Goal: Task Accomplishment & Management: Manage account settings

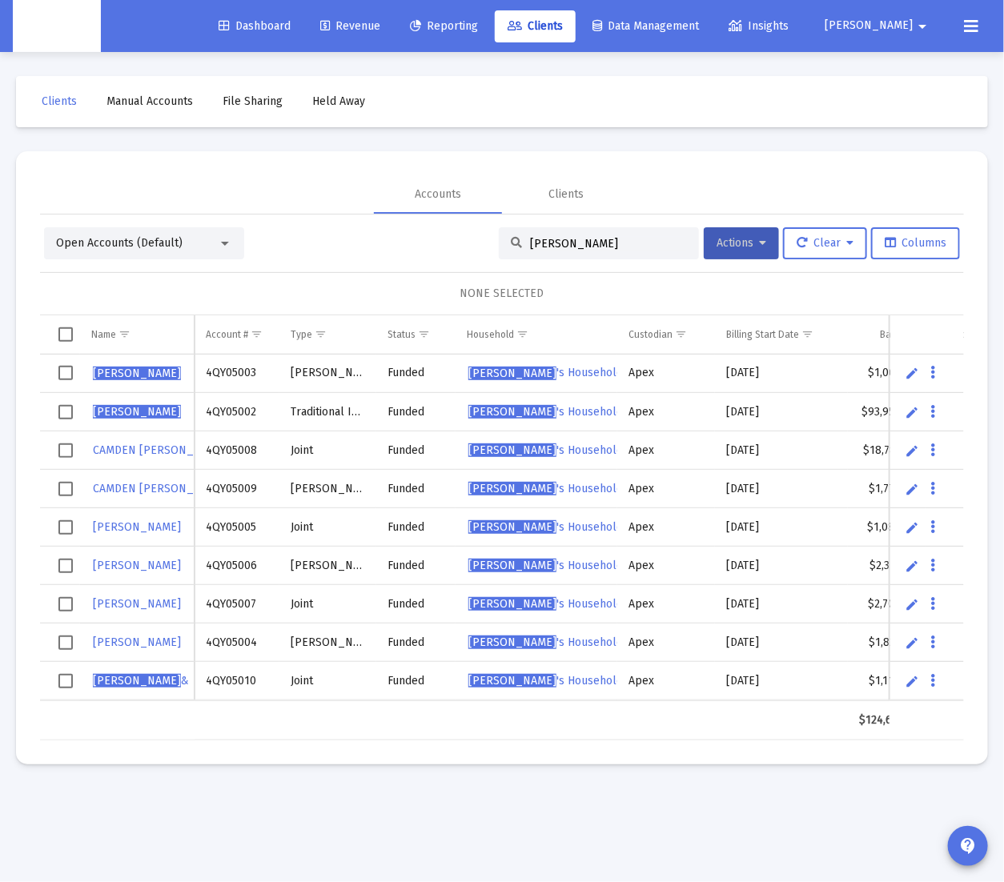
scroll to position [0, 560]
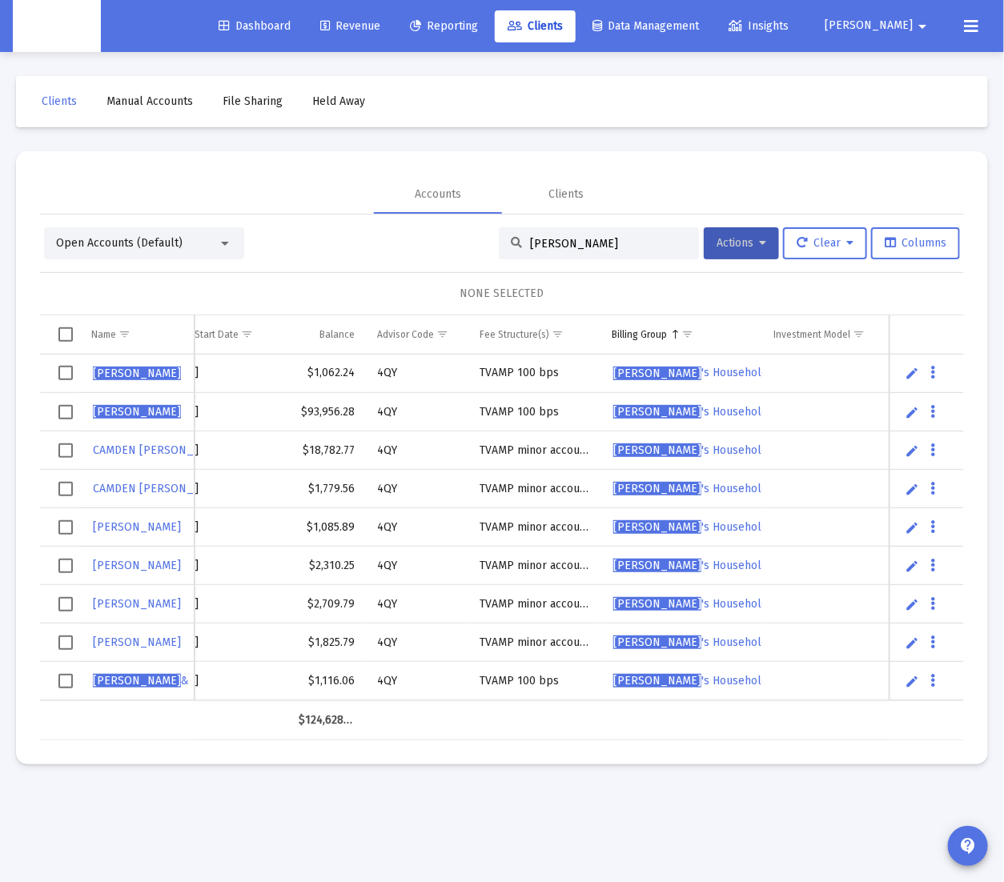
drag, startPoint x: 601, startPoint y: 245, endPoint x: 203, endPoint y: 232, distance: 398.9
click at [203, 232] on div "Open Accounts (Default) [PERSON_NAME] Actions Clear Columns" at bounding box center [502, 243] width 916 height 32
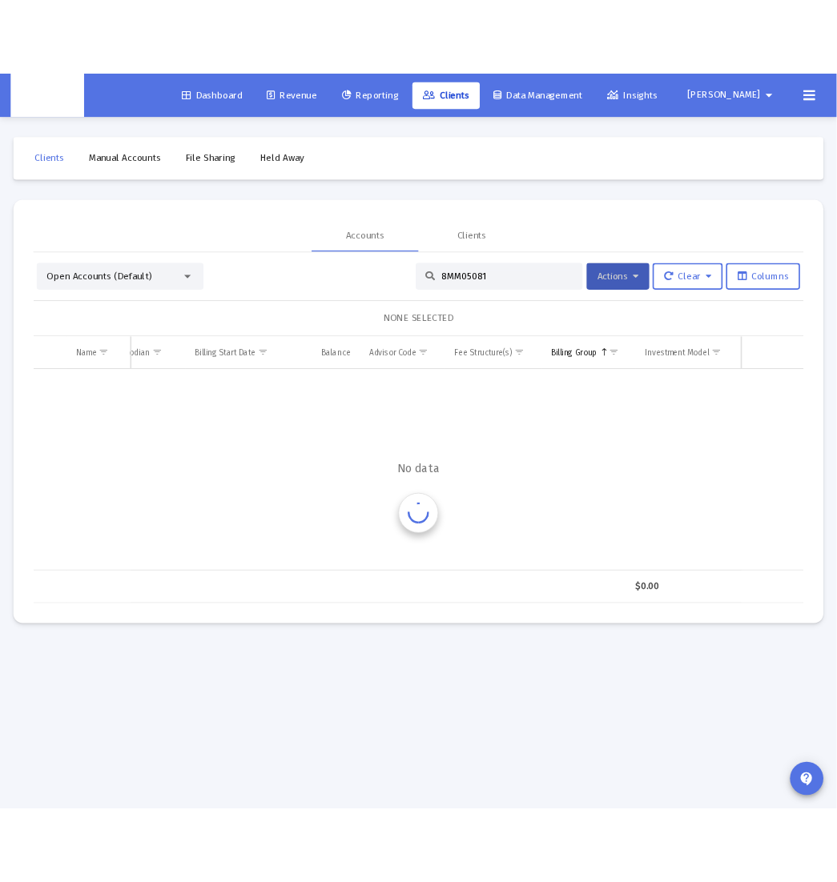
scroll to position [0, 370]
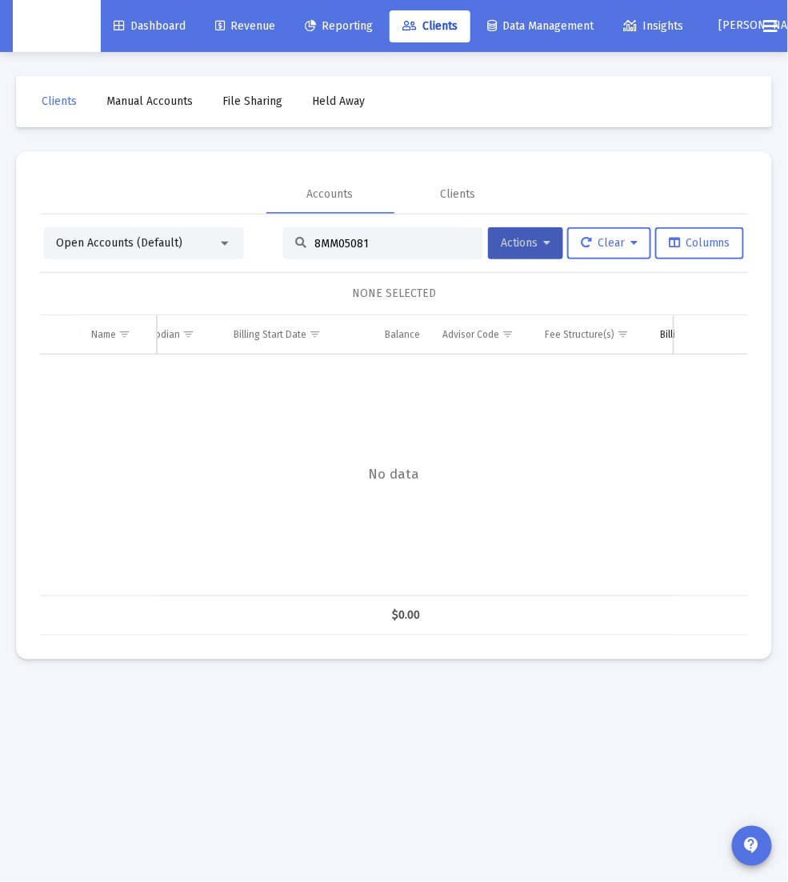
drag, startPoint x: 369, startPoint y: 241, endPoint x: 343, endPoint y: 299, distance: 63.8
click at [336, 249] on input "8MM05081" at bounding box center [393, 244] width 157 height 14
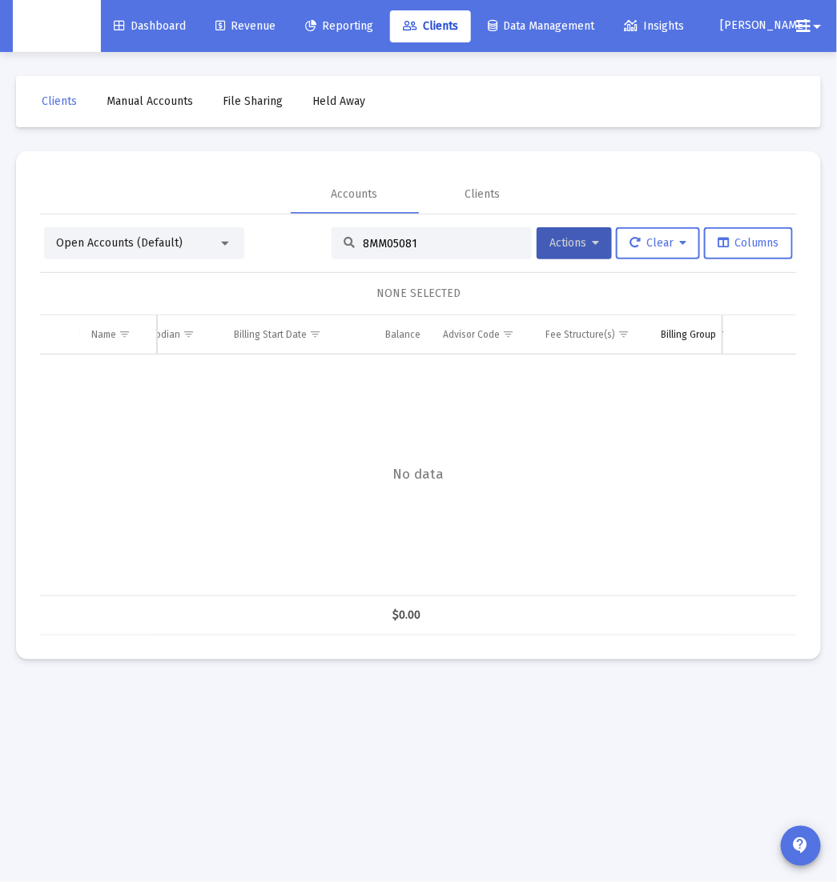
drag, startPoint x: 424, startPoint y: 236, endPoint x: 255, endPoint y: 240, distance: 169.0
click at [255, 240] on div "Open Accounts (Default) 8MM05081 Actions Clear Columns" at bounding box center [418, 243] width 748 height 32
drag, startPoint x: 440, startPoint y: 243, endPoint x: 227, endPoint y: 249, distance: 213.0
click at [227, 249] on div "Open Accounts (Default) 8MM05081 Actions Clear Columns" at bounding box center [418, 243] width 748 height 32
paste input "OG05230"
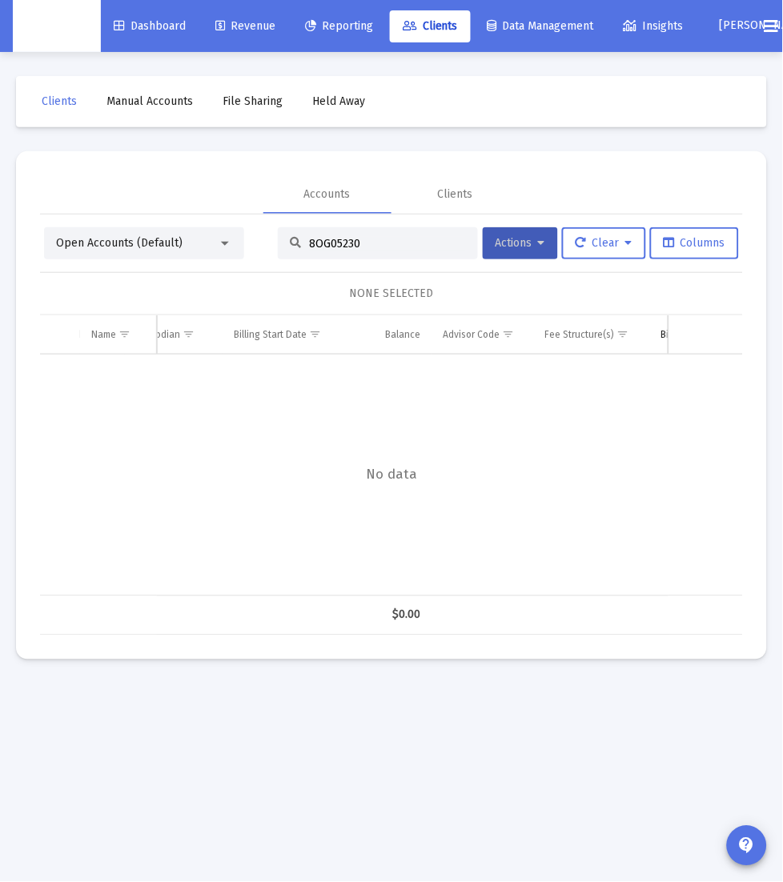
drag, startPoint x: 381, startPoint y: 239, endPoint x: 114, endPoint y: 235, distance: 267.4
click at [113, 239] on div "Open Accounts (Default) 8OG05230 Actions Clear Columns" at bounding box center [391, 243] width 695 height 32
paste input "MW05208"
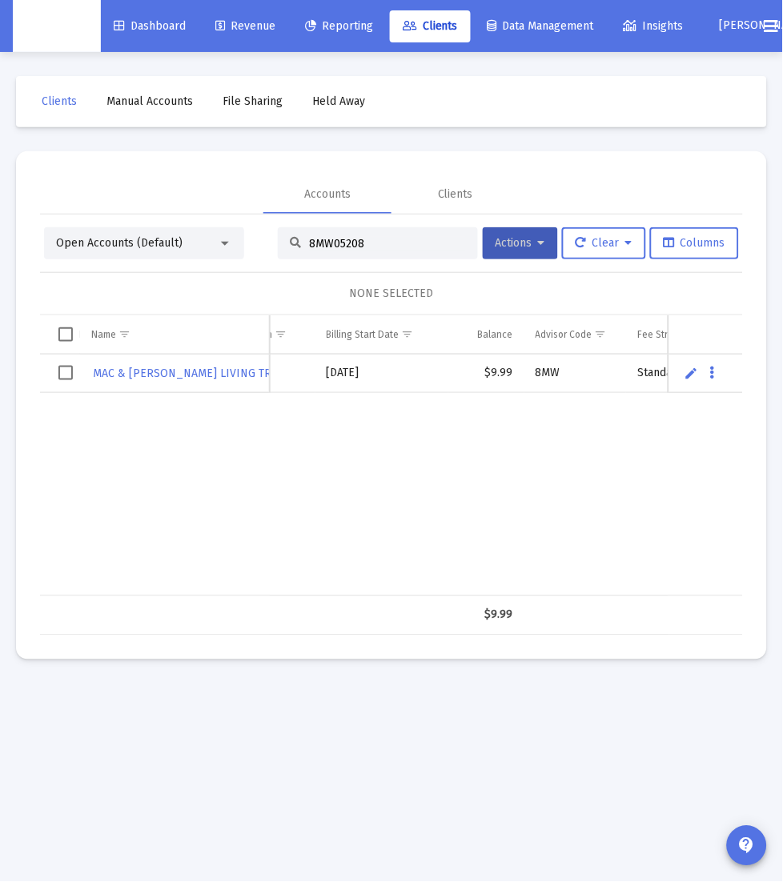
scroll to position [0, 432]
drag, startPoint x: 411, startPoint y: 254, endPoint x: 213, endPoint y: 233, distance: 198.8
click at [215, 240] on div "Open Accounts (Default) 8MW05208 Actions Clear Columns" at bounding box center [391, 243] width 695 height 32
click at [395, 240] on input "8MW05208" at bounding box center [387, 244] width 157 height 14
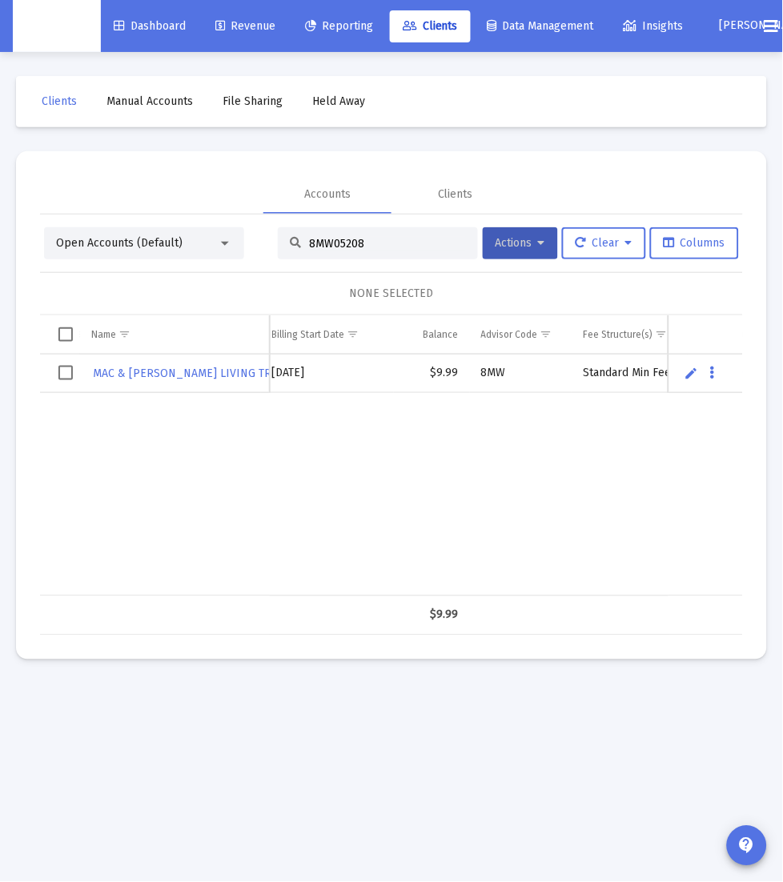
click at [395, 240] on input "8MW05208" at bounding box center [387, 244] width 157 height 14
paste input "4PD05006"
type input "4PD05006"
click at [736, 33] on button "[PERSON_NAME]" at bounding box center [725, 26] width 51 height 32
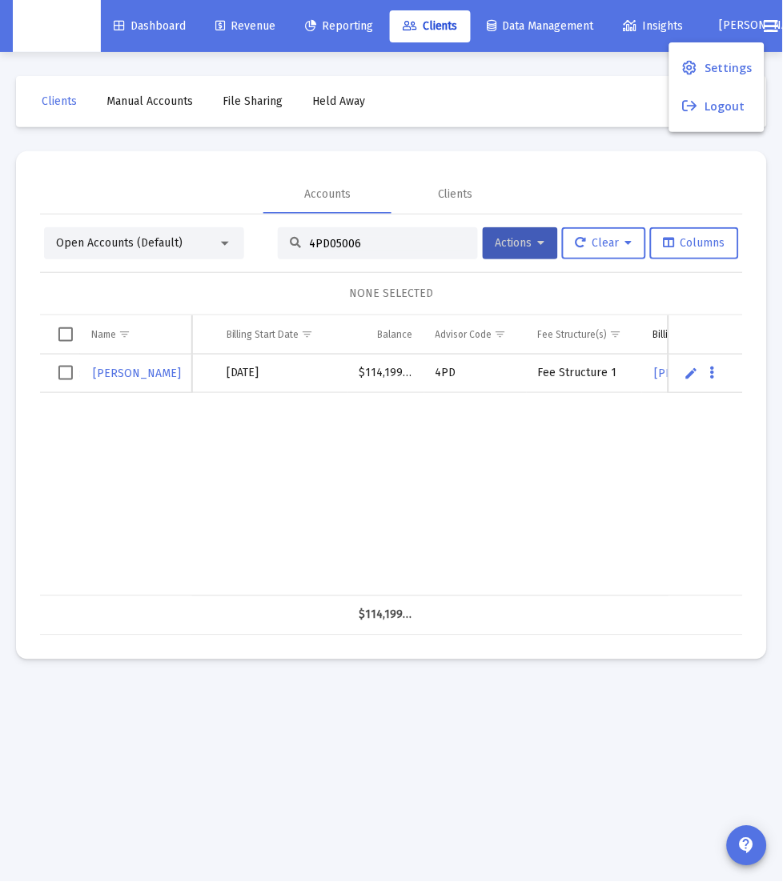
drag, startPoint x: 717, startPoint y: 65, endPoint x: 701, endPoint y: 70, distance: 16.7
click at [716, 66] on span "Settings" at bounding box center [727, 68] width 47 height 38
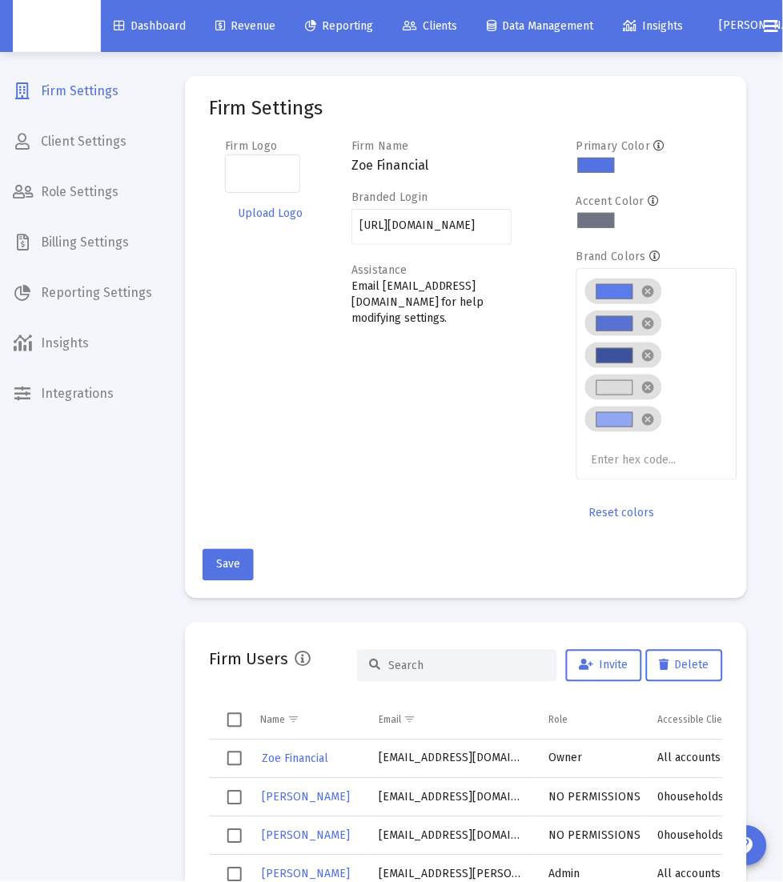
click at [92, 246] on span "Billing Settings" at bounding box center [82, 242] width 165 height 38
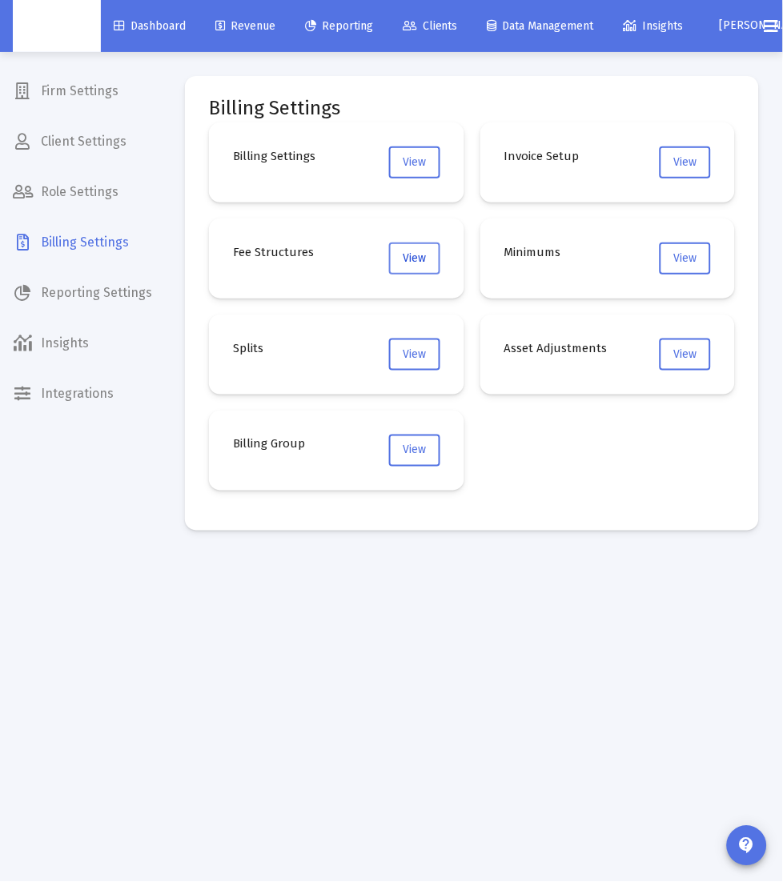
click at [435, 251] on button "View" at bounding box center [414, 259] width 51 height 32
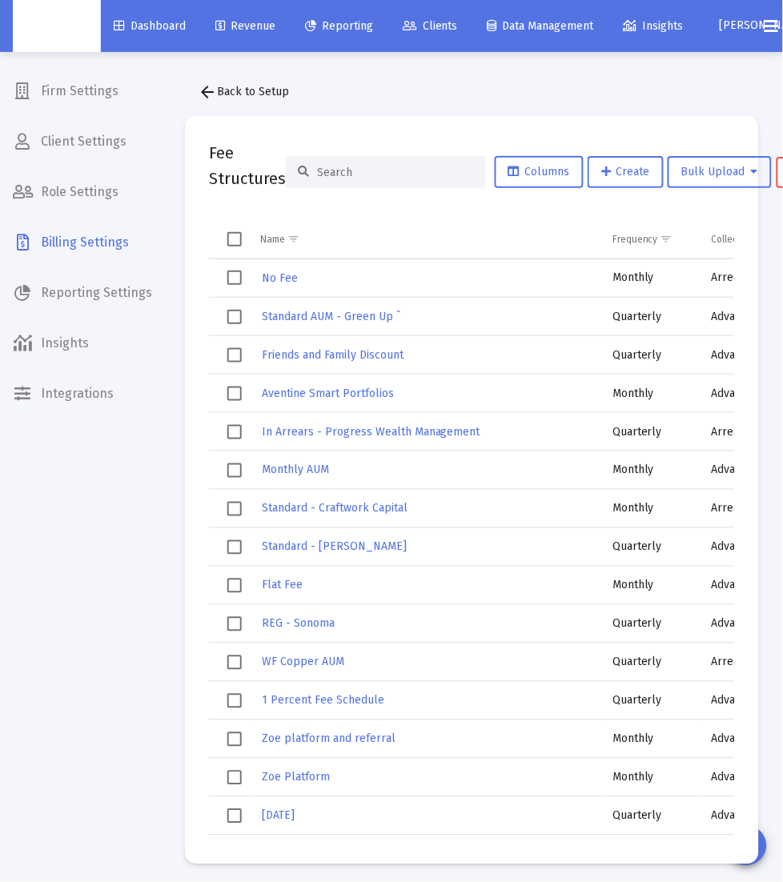
click at [388, 174] on input at bounding box center [395, 173] width 157 height 14
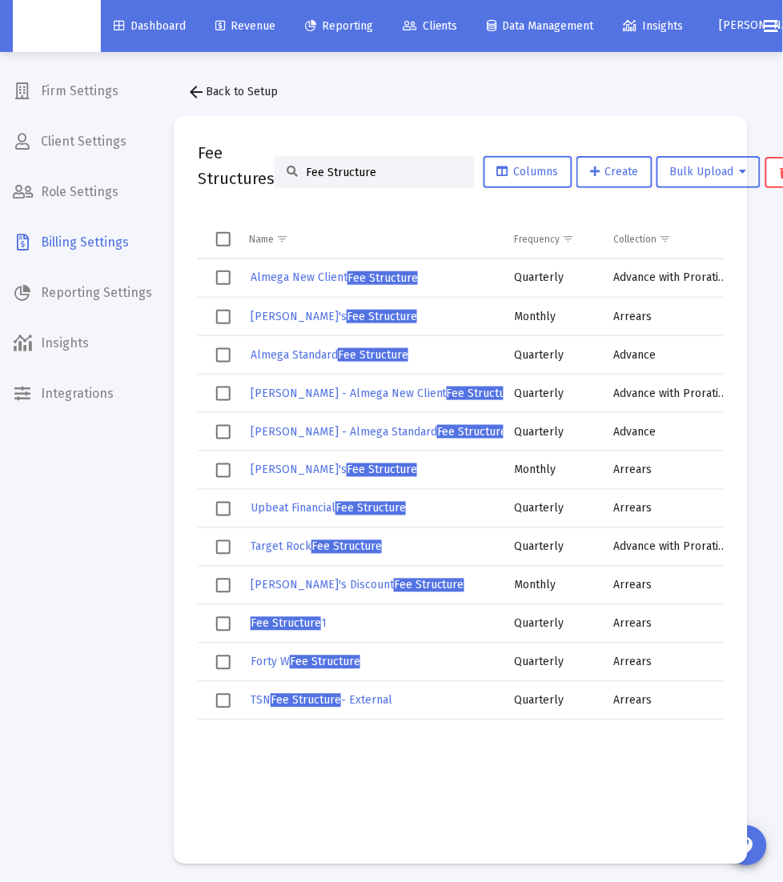
type input "Fee Structure"
click at [282, 620] on span "Fee Structure" at bounding box center [286, 624] width 70 height 14
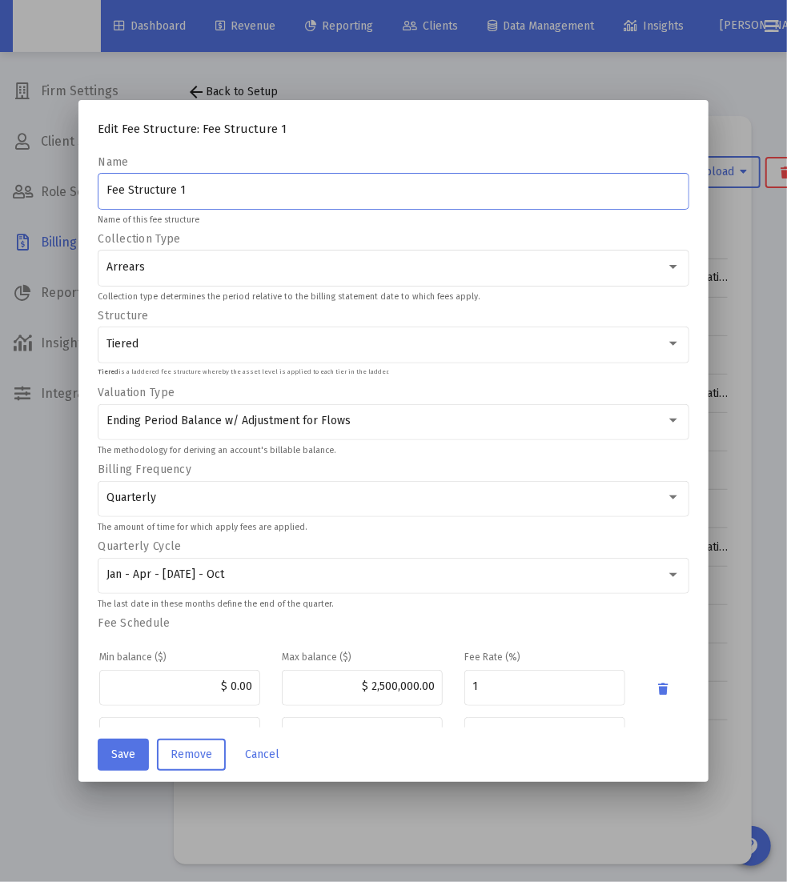
scroll to position [110, 0]
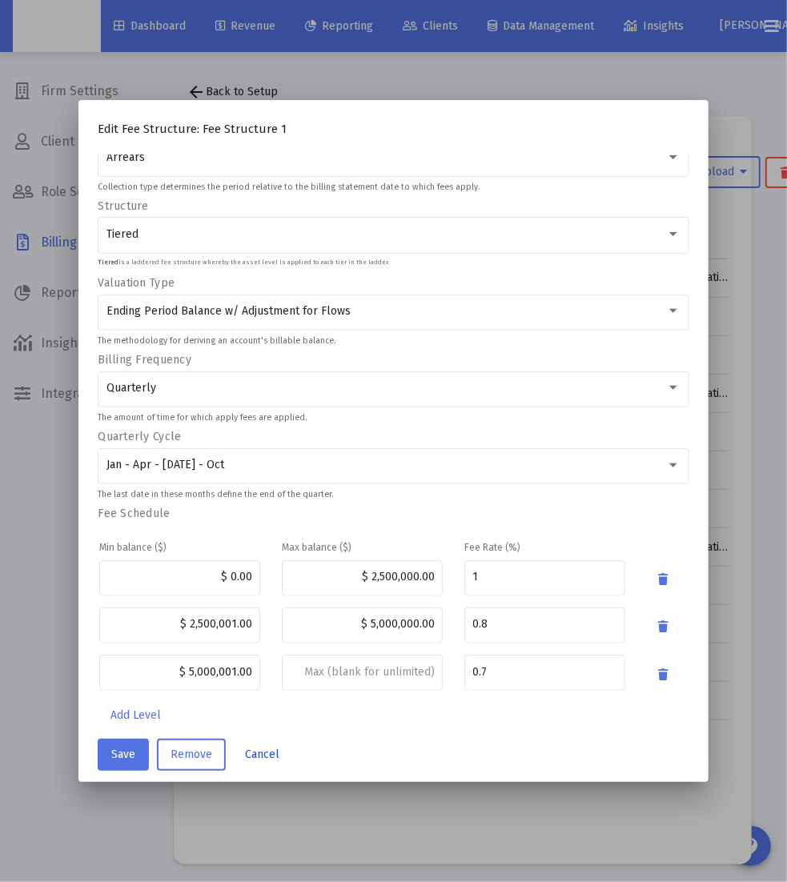
click at [258, 748] on span "Cancel" at bounding box center [262, 755] width 34 height 14
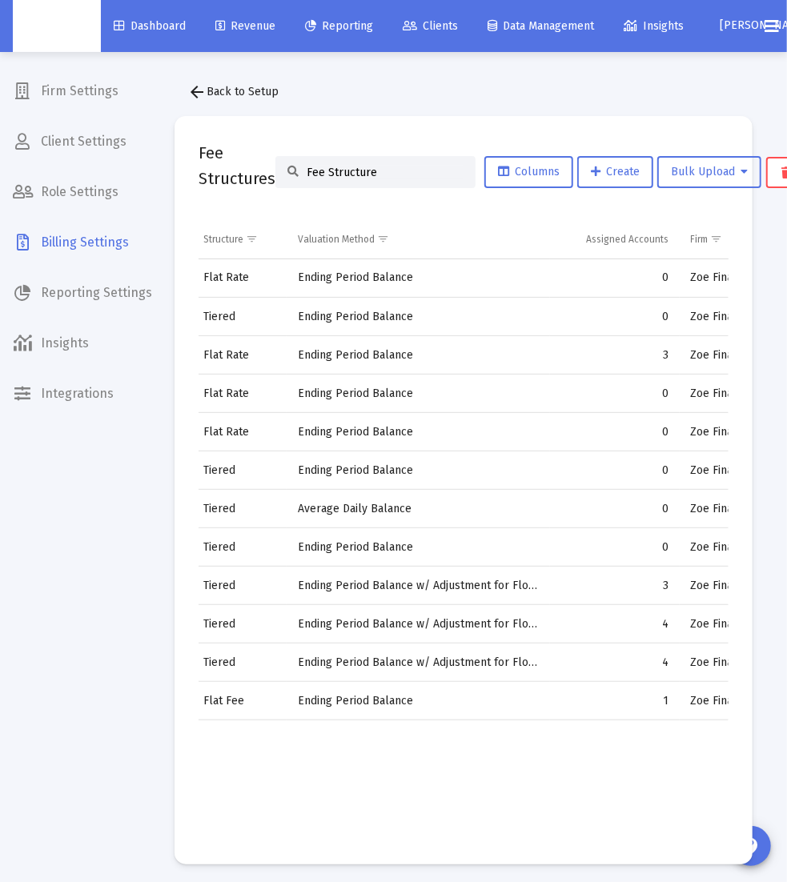
scroll to position [0, 282]
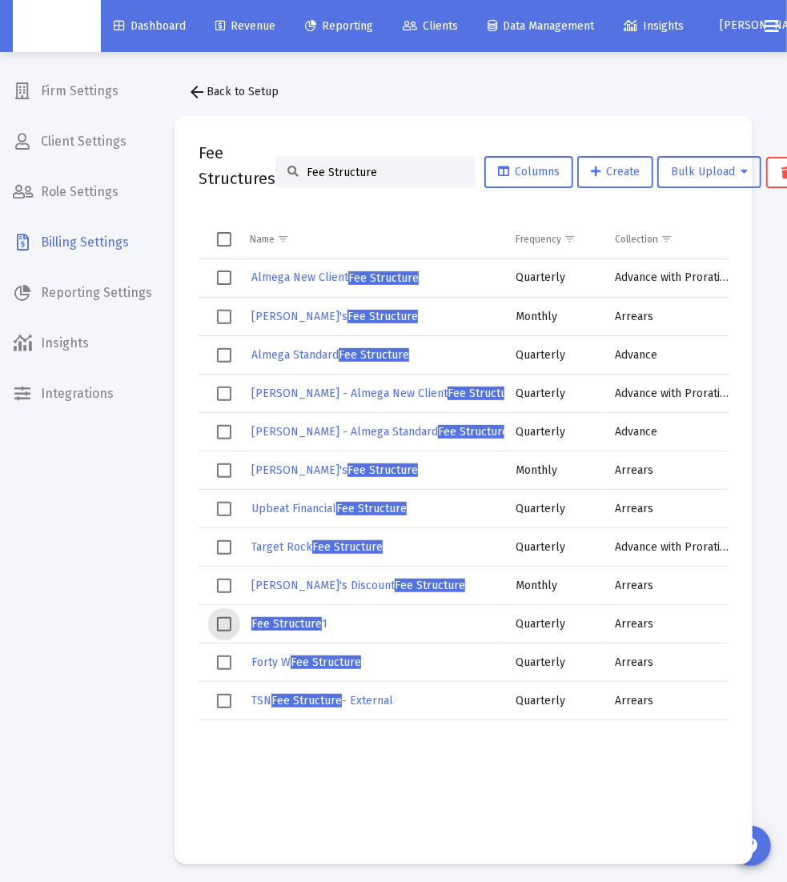
click at [230, 628] on span "Select row" at bounding box center [224, 624] width 14 height 14
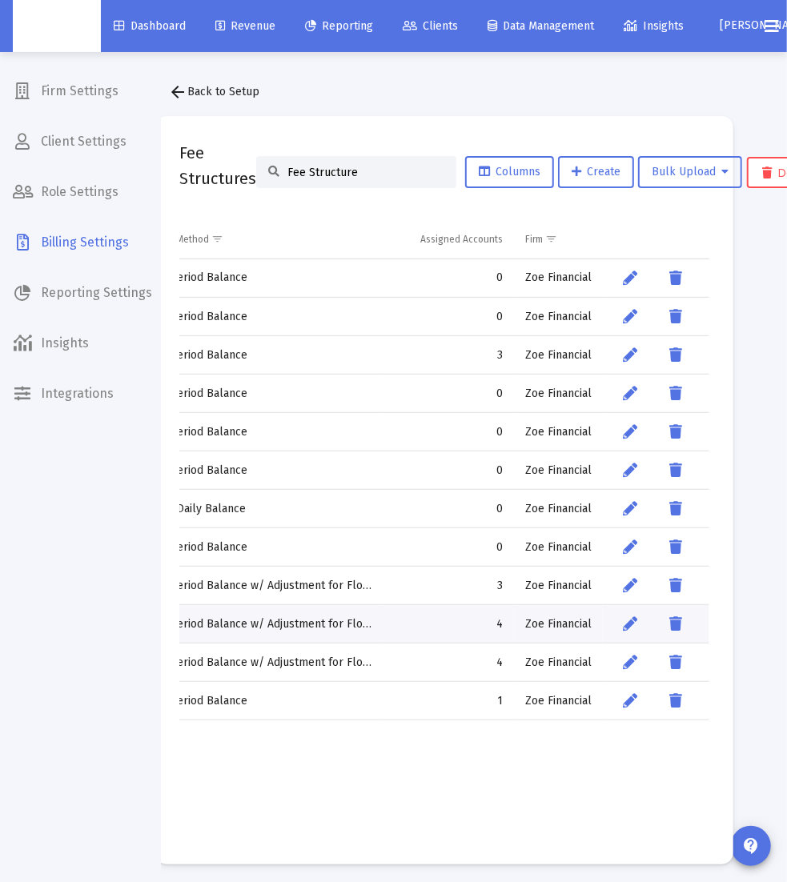
click at [496, 623] on td "4" at bounding box center [449, 624] width 130 height 38
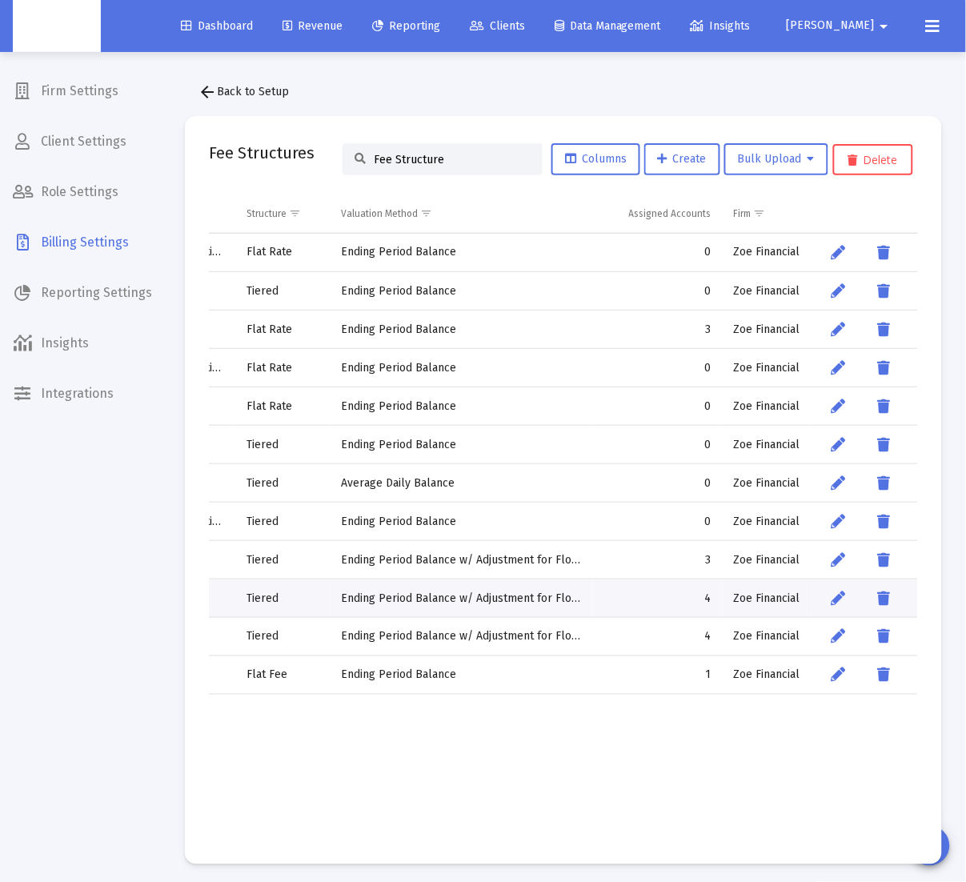
scroll to position [0, 517]
click at [525, 30] on span "Clients" at bounding box center [497, 26] width 55 height 14
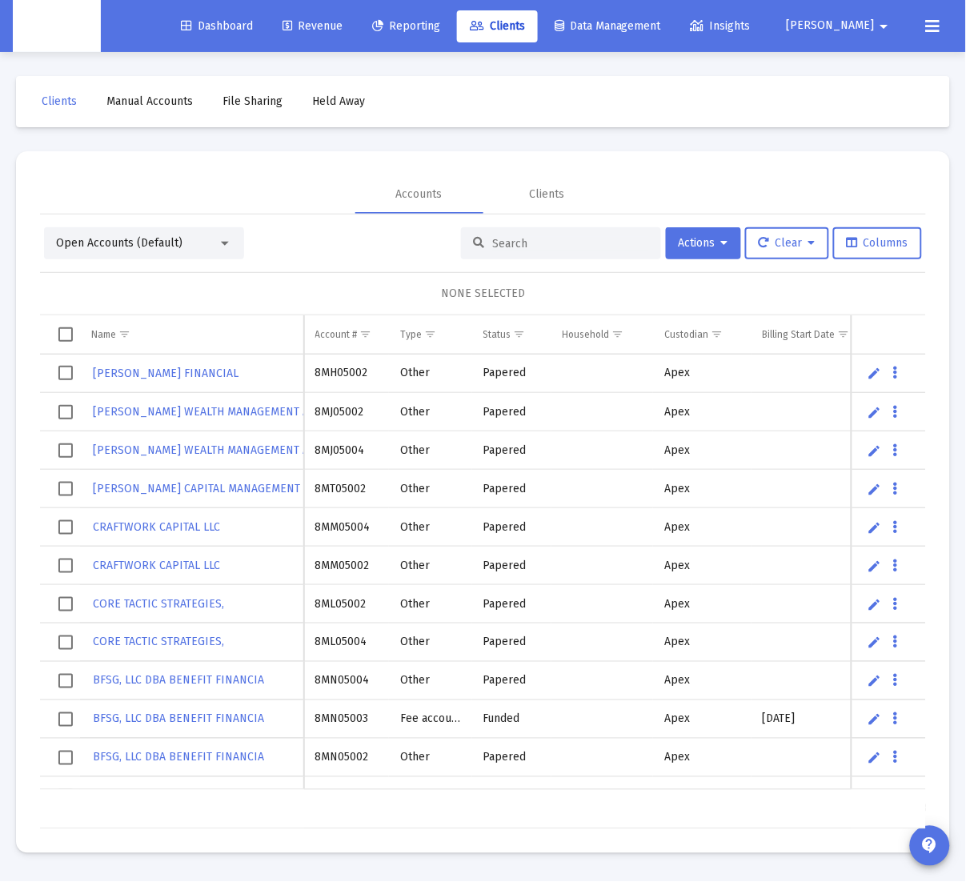
click at [482, 252] on div at bounding box center [561, 243] width 200 height 32
click at [512, 239] on input at bounding box center [570, 244] width 157 height 14
paste input "8MW05208"
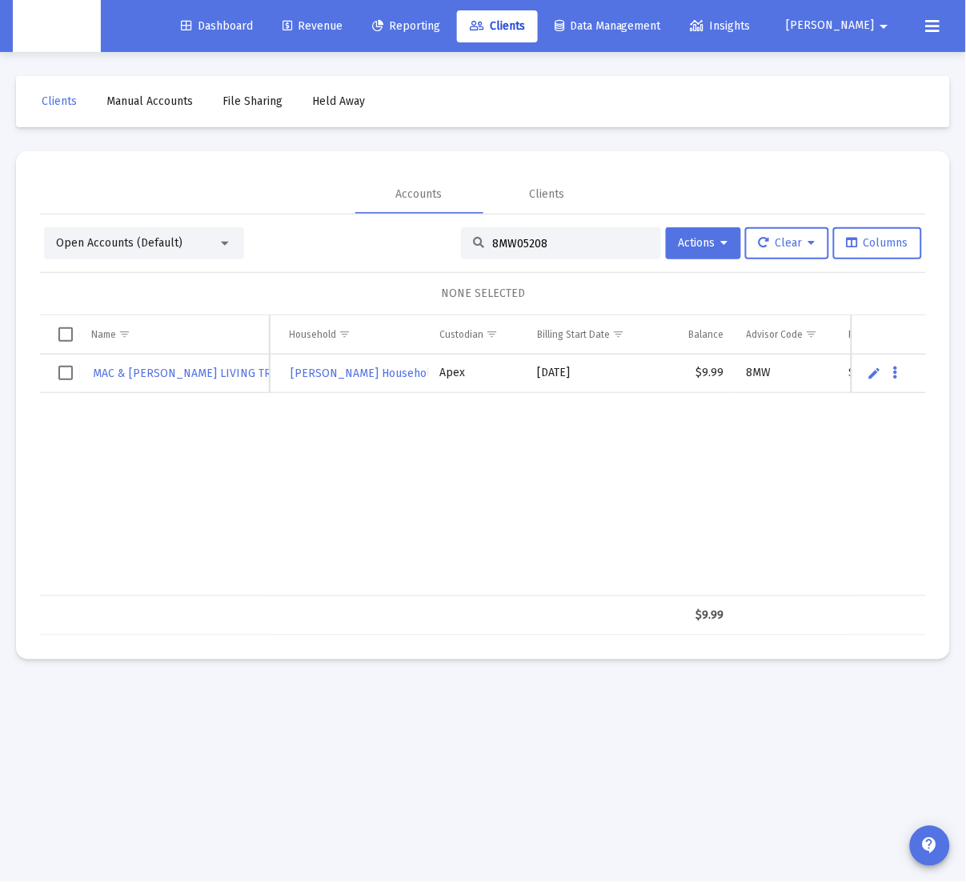
scroll to position [0, 198]
type input "8MW05208"
click at [78, 374] on td "Data grid" at bounding box center [60, 374] width 40 height 38
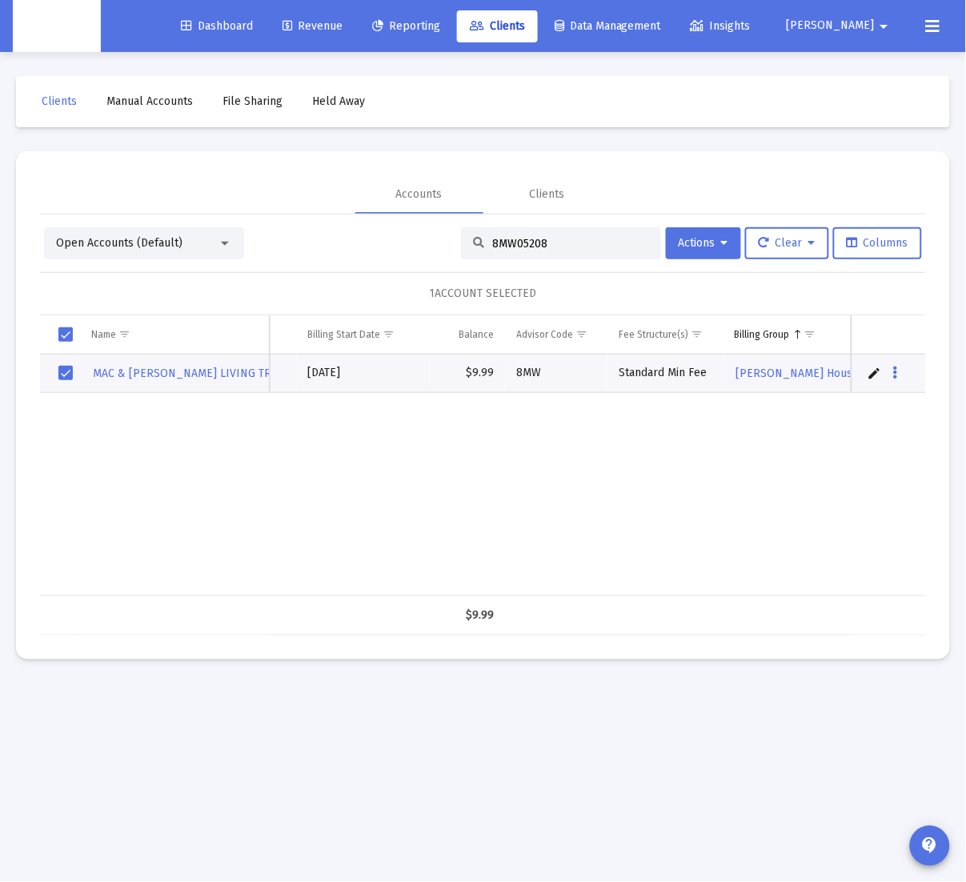
scroll to position [0, 528]
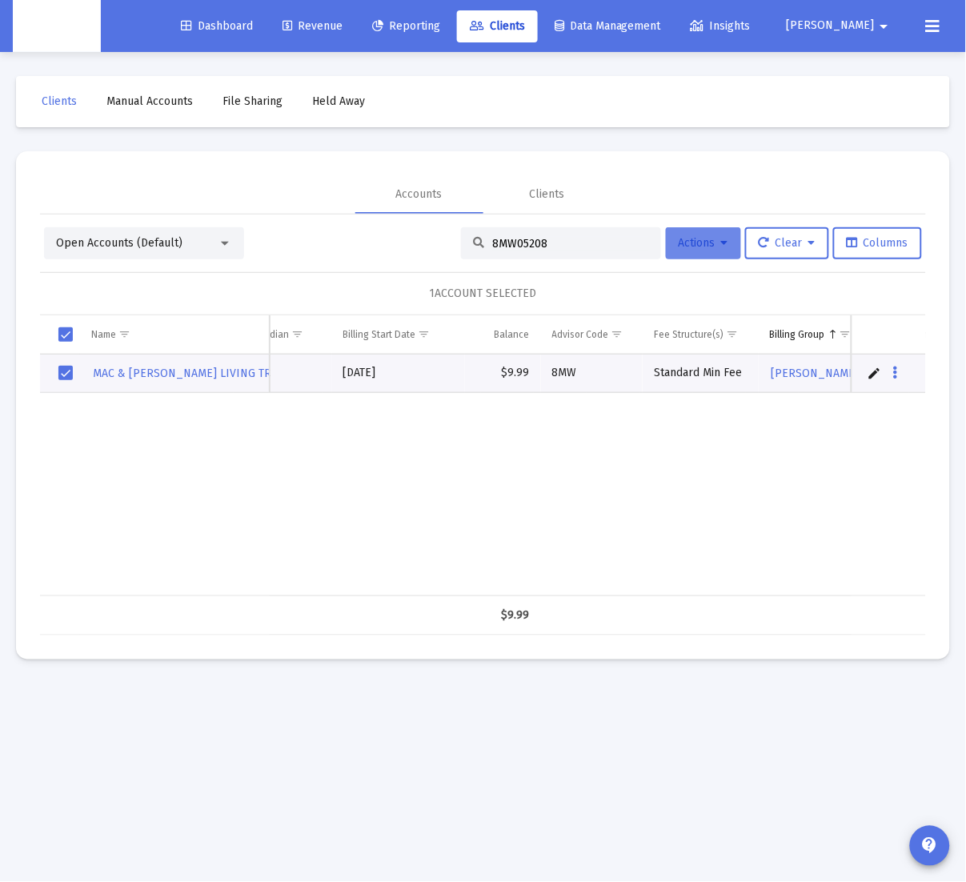
click at [724, 246] on icon at bounding box center [724, 243] width 7 height 11
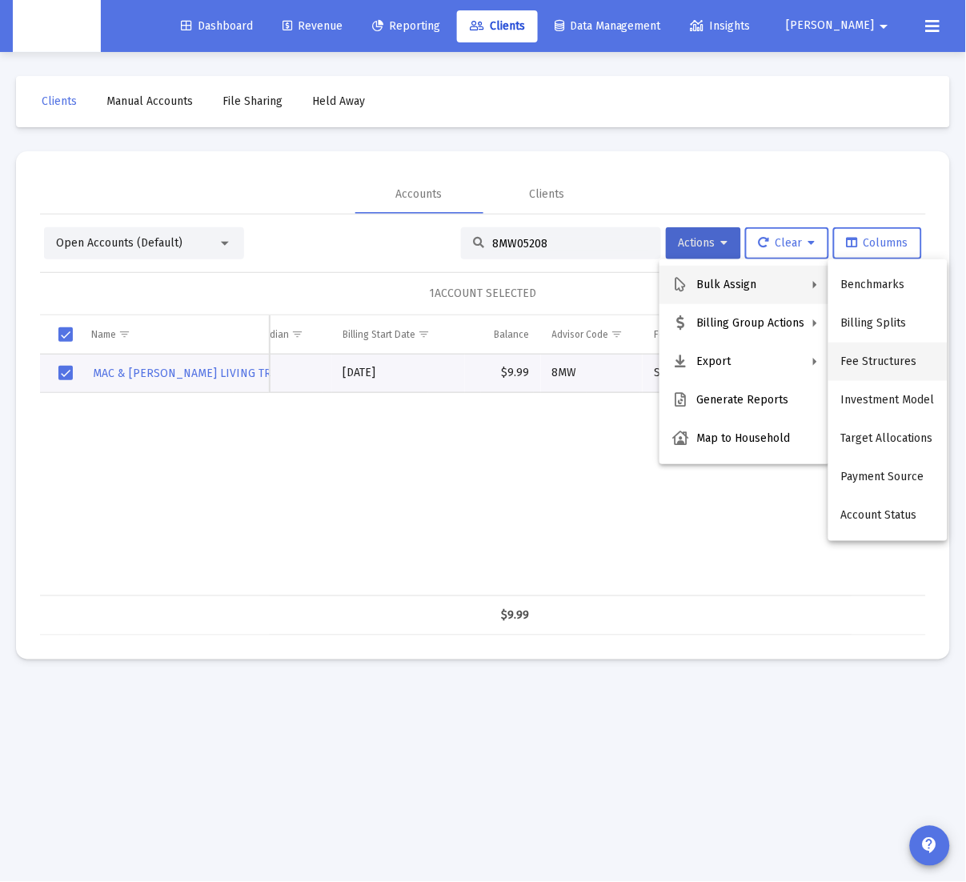
click at [856, 358] on button "Fee Structures" at bounding box center [888, 362] width 119 height 38
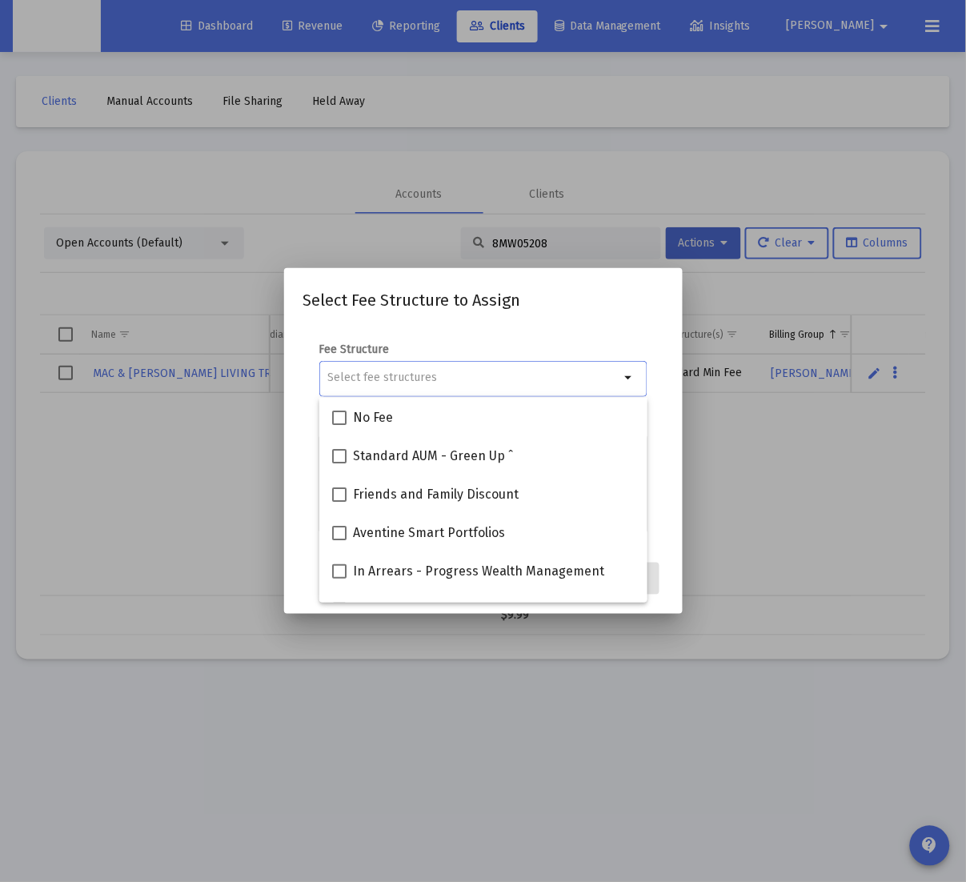
click at [519, 346] on div "Fee Structure arrow_drop_down" at bounding box center [483, 378] width 328 height 73
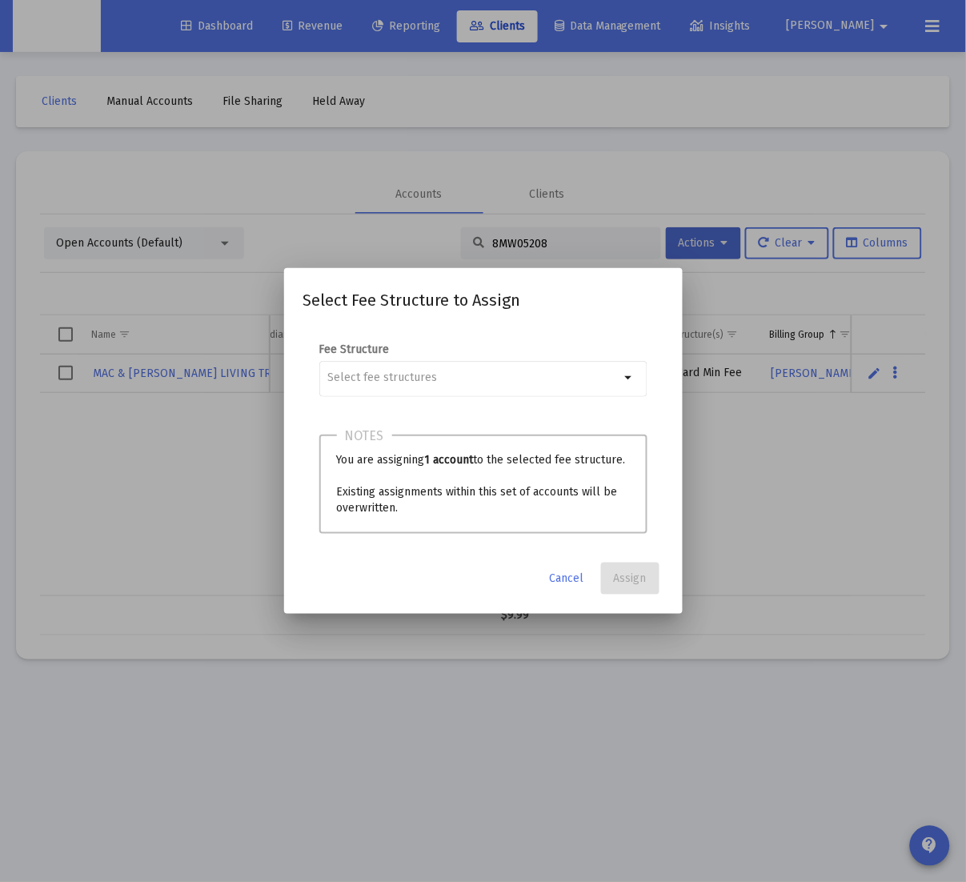
drag, startPoint x: 668, startPoint y: 576, endPoint x: 660, endPoint y: 557, distance: 19.8
click at [668, 575] on mat-dialog-container "Select Fee Structure to Assign Fee Structure arrow_drop_down Notes You are assi…" at bounding box center [483, 440] width 399 height 345
click at [684, 473] on div at bounding box center [483, 441] width 966 height 882
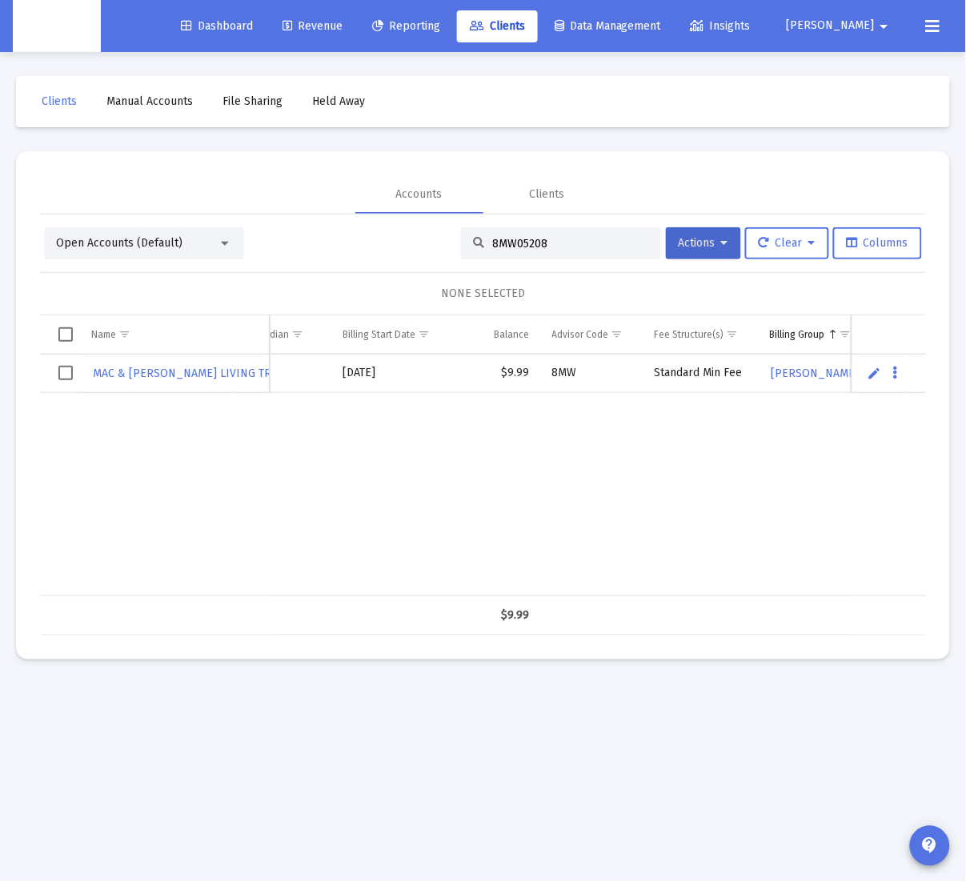
click at [877, 374] on link "Edit" at bounding box center [875, 373] width 14 height 14
click at [74, 380] on td "Data grid" at bounding box center [60, 374] width 40 height 39
click at [913, 373] on icon "Data grid" at bounding box center [914, 373] width 5 height 19
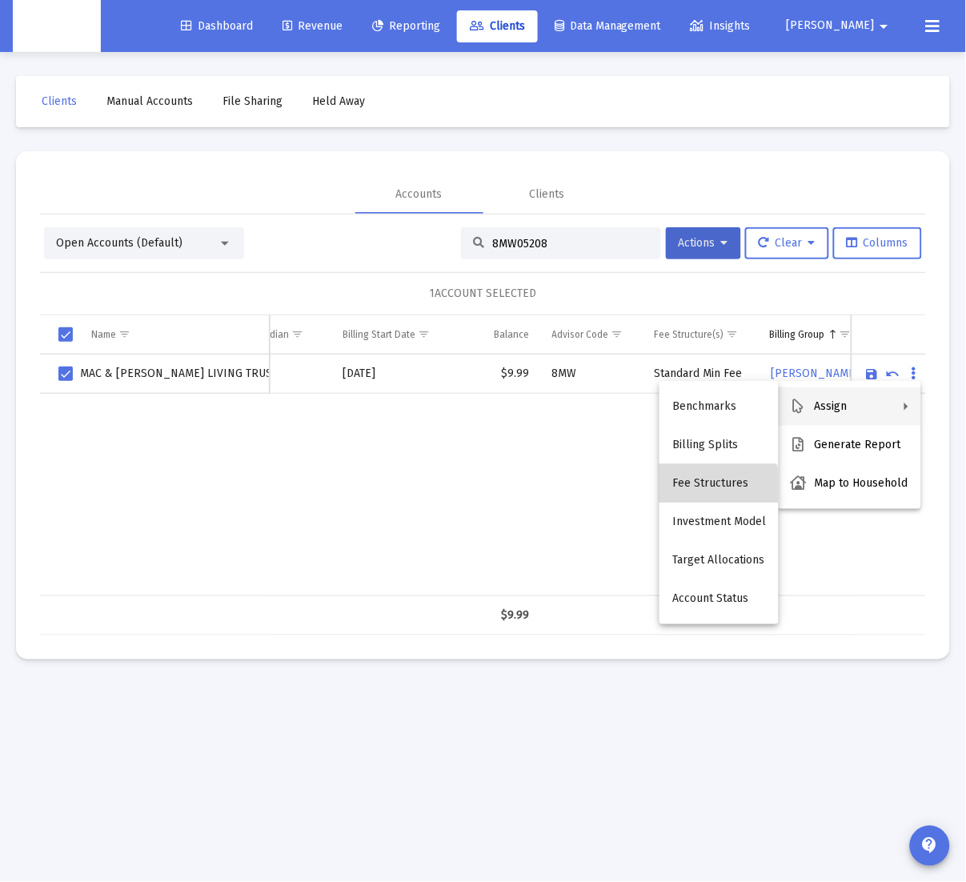
click at [713, 492] on button "Fee Structures" at bounding box center [719, 483] width 119 height 38
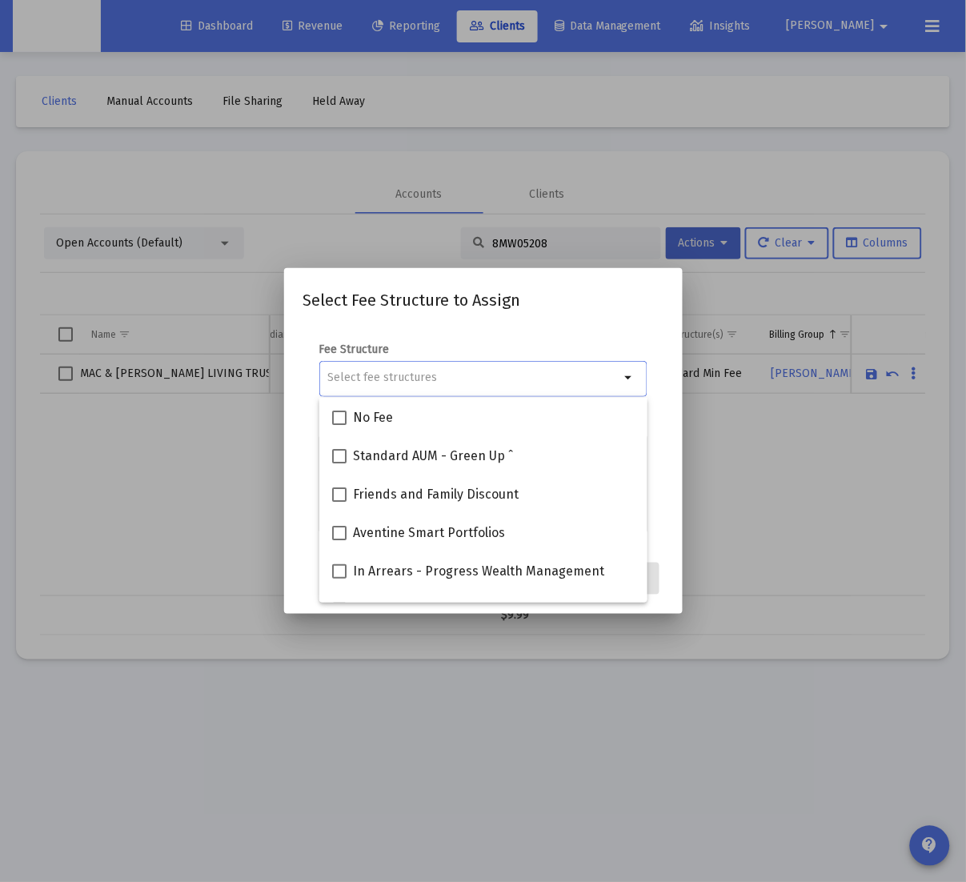
click at [571, 380] on input "Selection" at bounding box center [473, 377] width 292 height 13
type input "n"
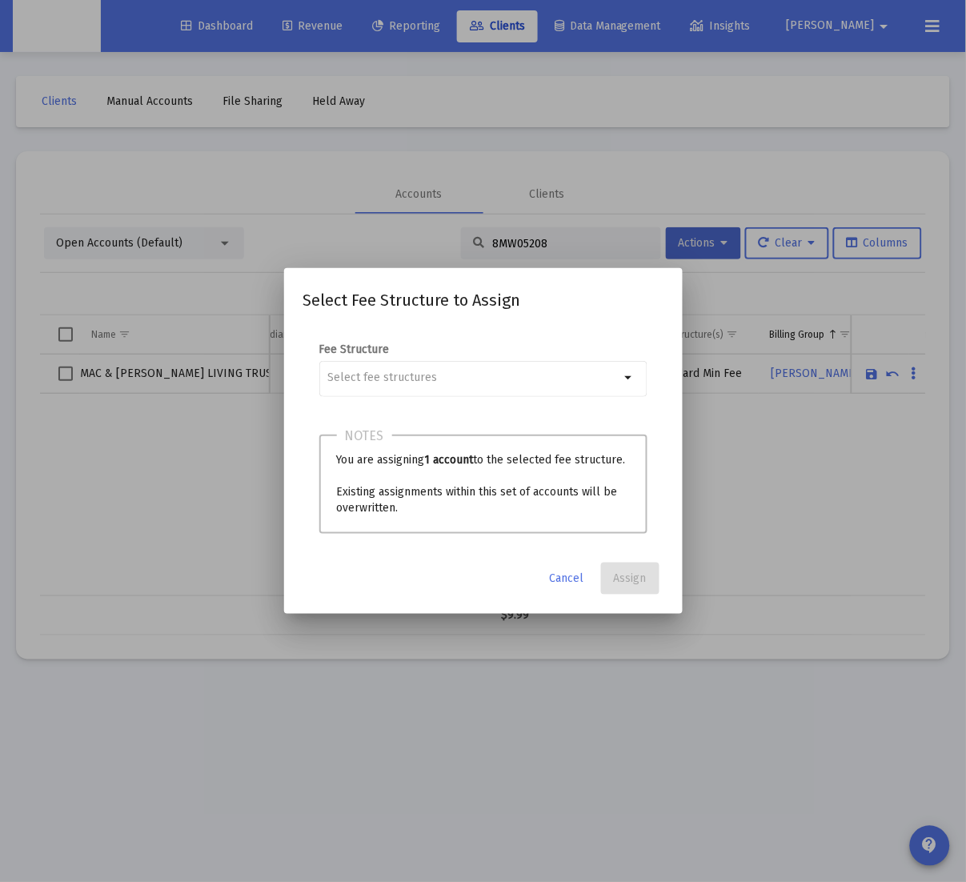
click at [571, 516] on div "Notes You are assigning 1 account to the selected fee structure. Existing assig…" at bounding box center [483, 484] width 328 height 99
click at [560, 581] on span "Cancel" at bounding box center [567, 579] width 34 height 14
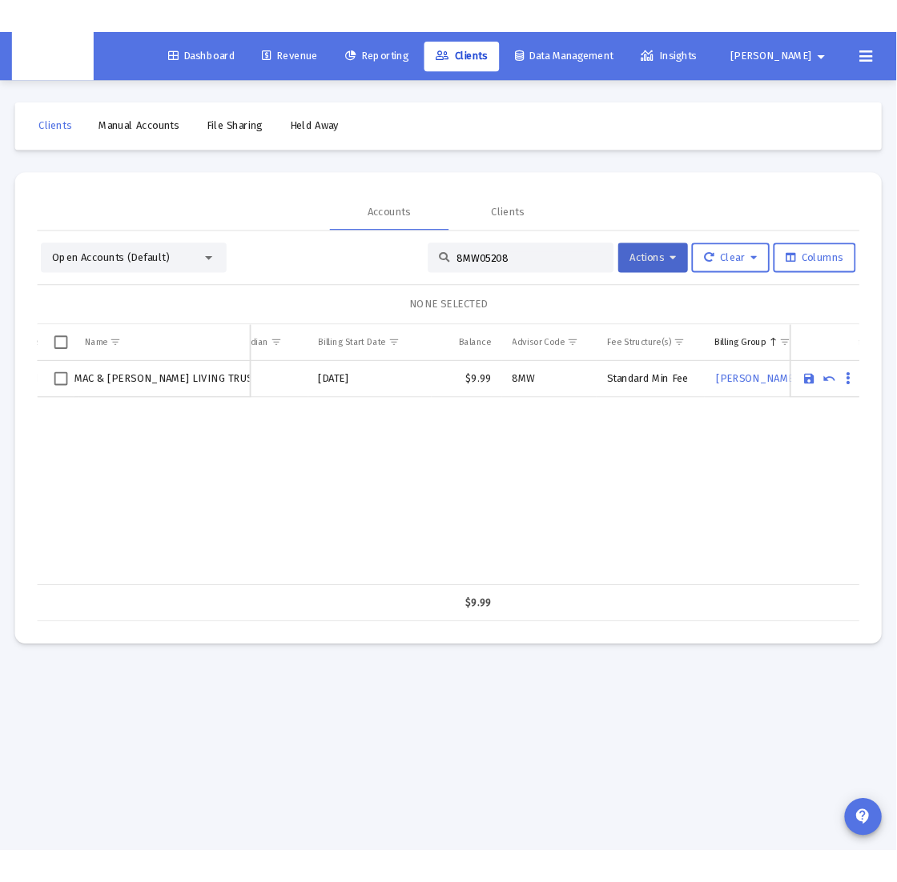
scroll to position [0, 421]
